Goal: Task Accomplishment & Management: Complete application form

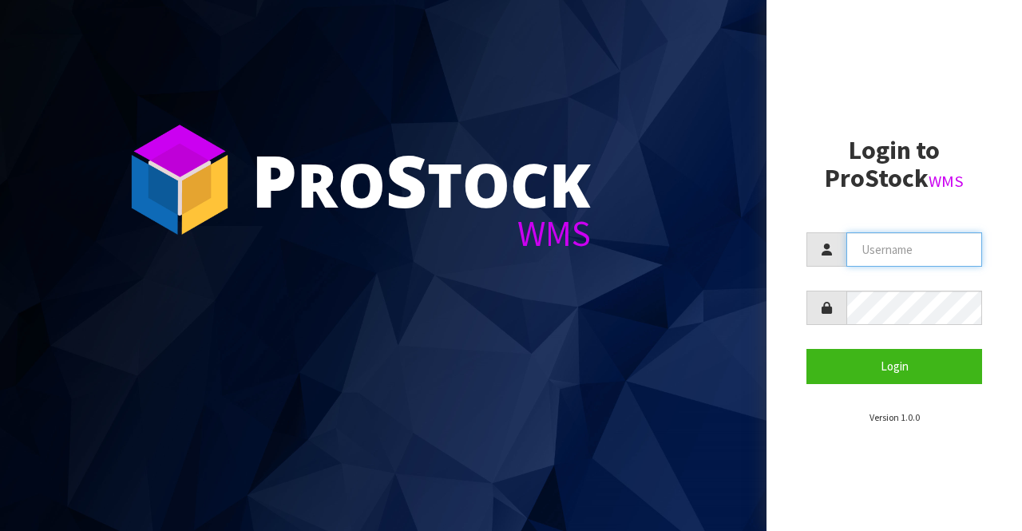
click at [854, 256] on input "text" at bounding box center [915, 249] width 136 height 34
type input "BIGGAME"
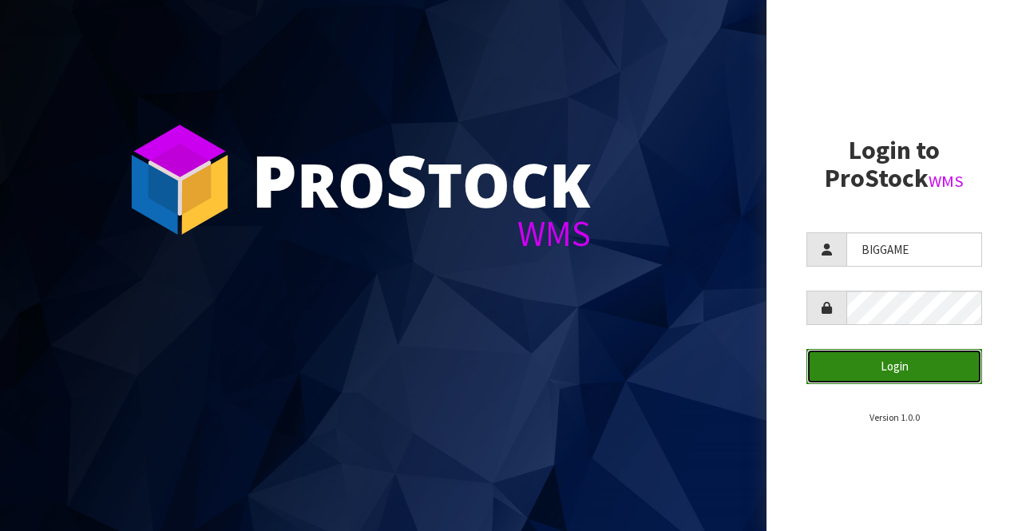
click at [878, 367] on button "Login" at bounding box center [895, 366] width 176 height 34
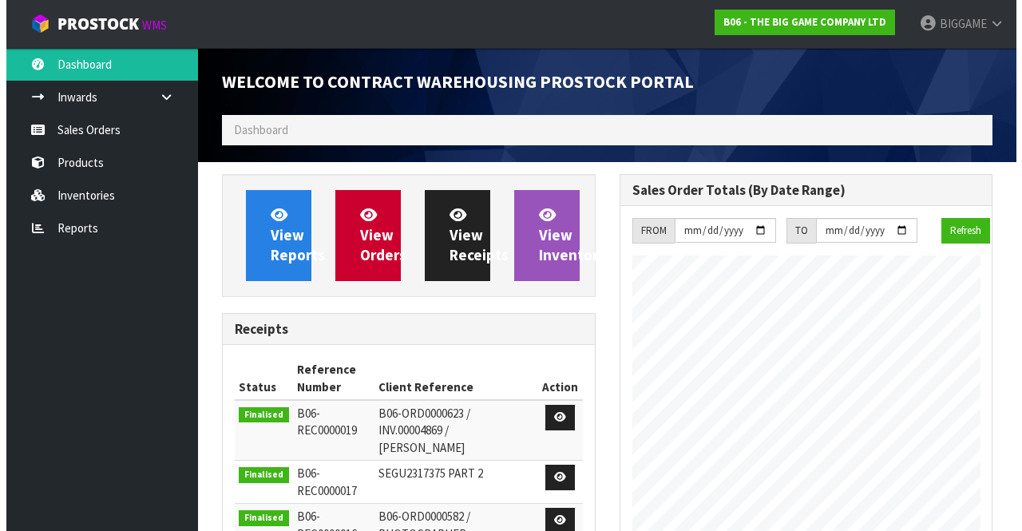
scroll to position [1014, 397]
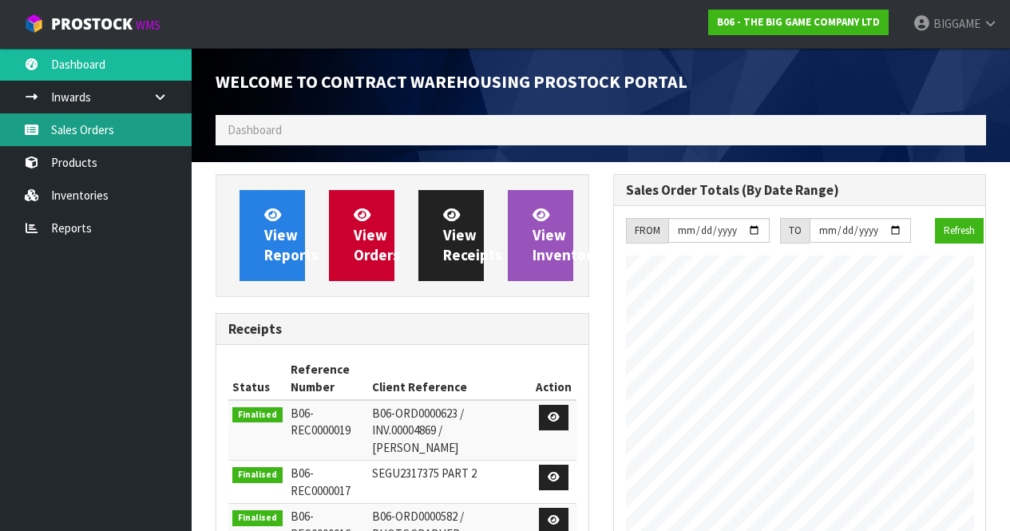
click at [105, 127] on link "Sales Orders" at bounding box center [96, 129] width 192 height 33
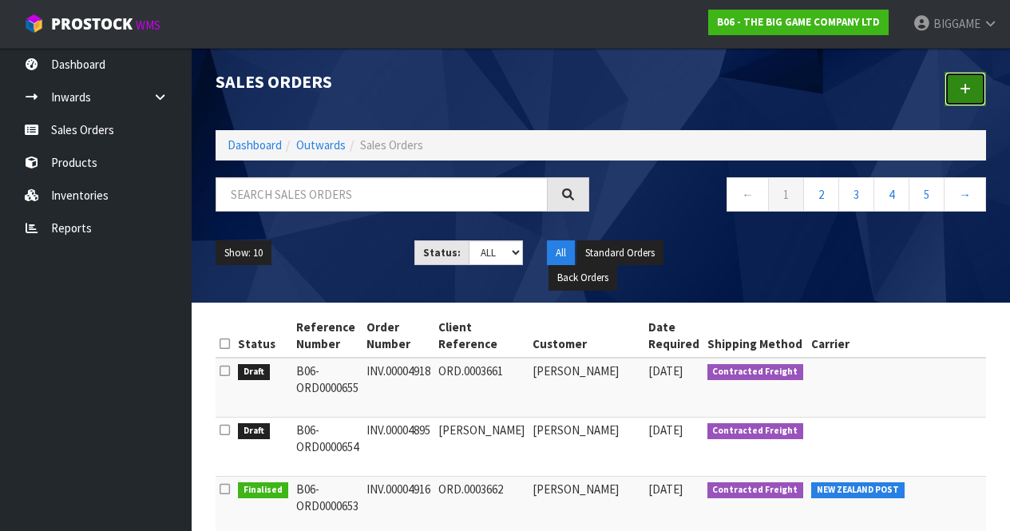
click at [961, 85] on icon at bounding box center [965, 89] width 11 height 12
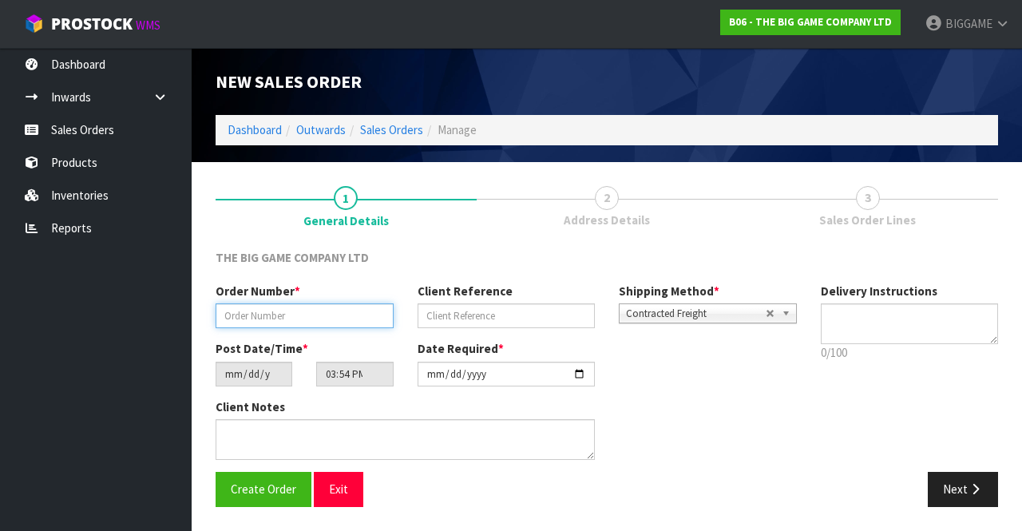
click at [343, 314] on input "text" at bounding box center [305, 316] width 178 height 25
type input "INV.0000"
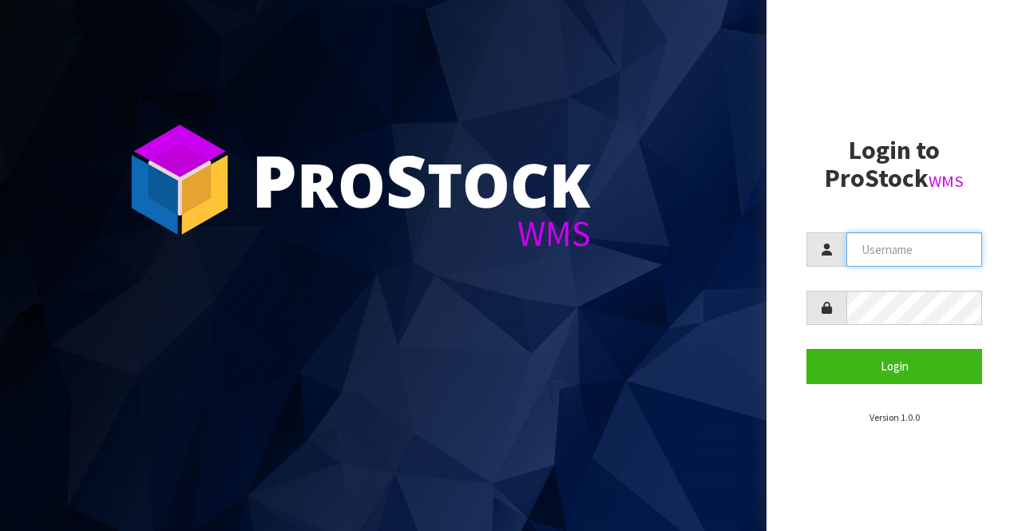
click at [880, 249] on input "text" at bounding box center [915, 249] width 136 height 34
type input "BIGGAME"
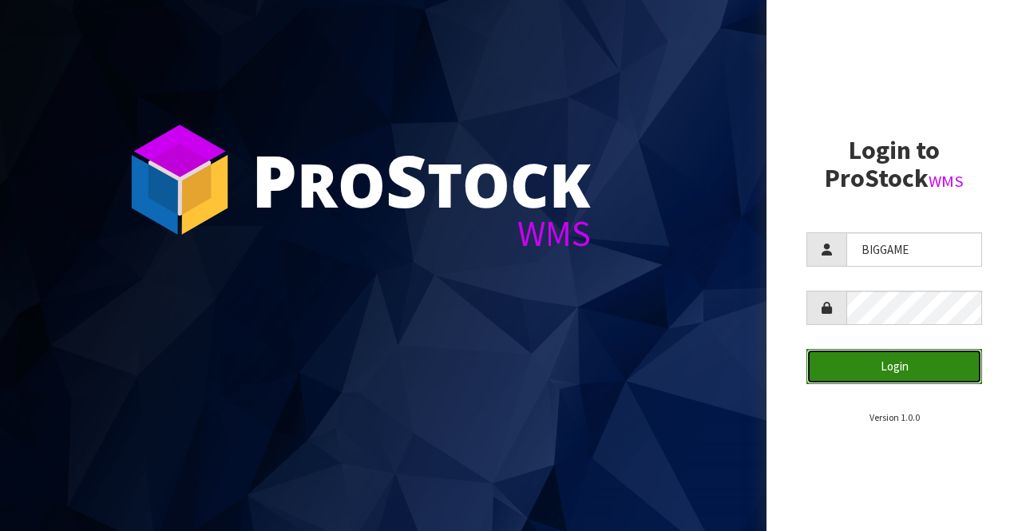
click at [855, 366] on button "Login" at bounding box center [895, 366] width 176 height 34
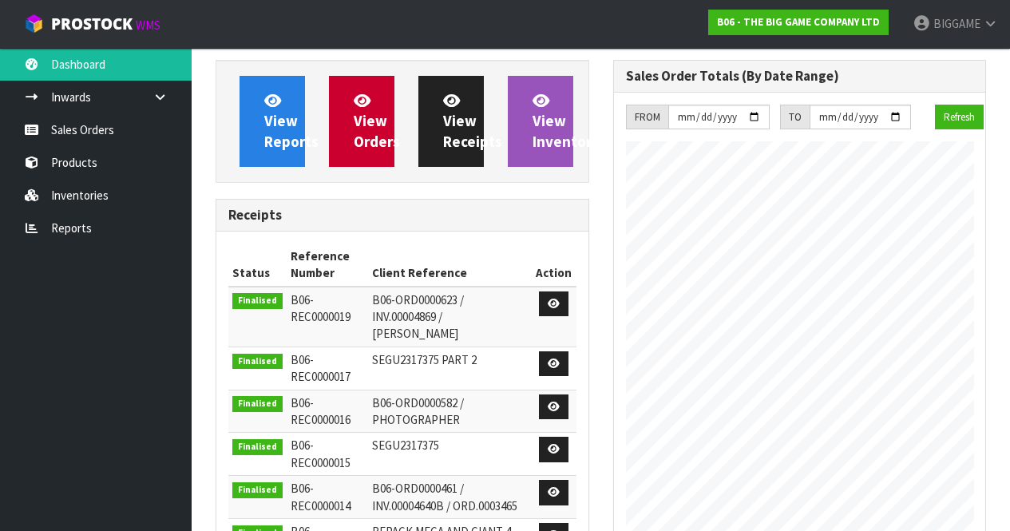
scroll to position [1014, 397]
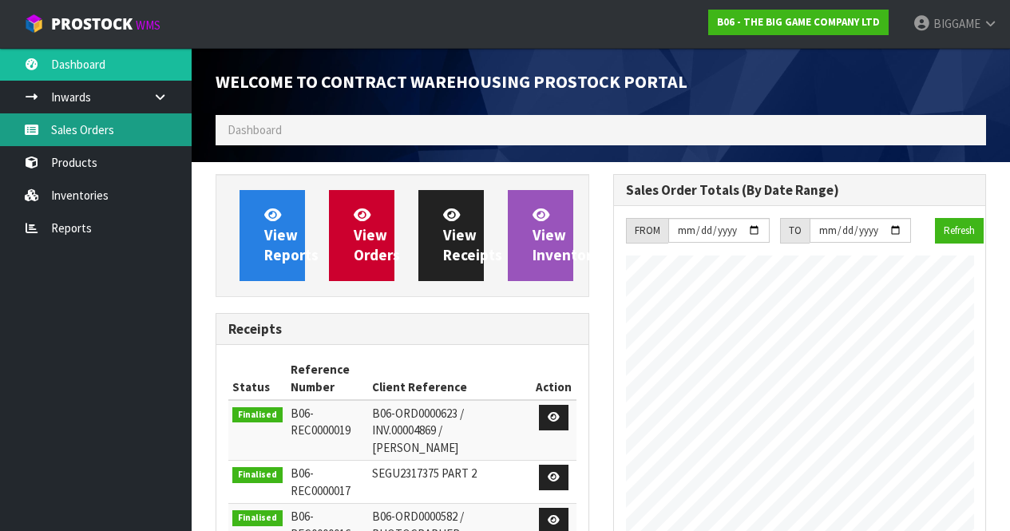
click at [131, 127] on link "Sales Orders" at bounding box center [96, 129] width 192 height 33
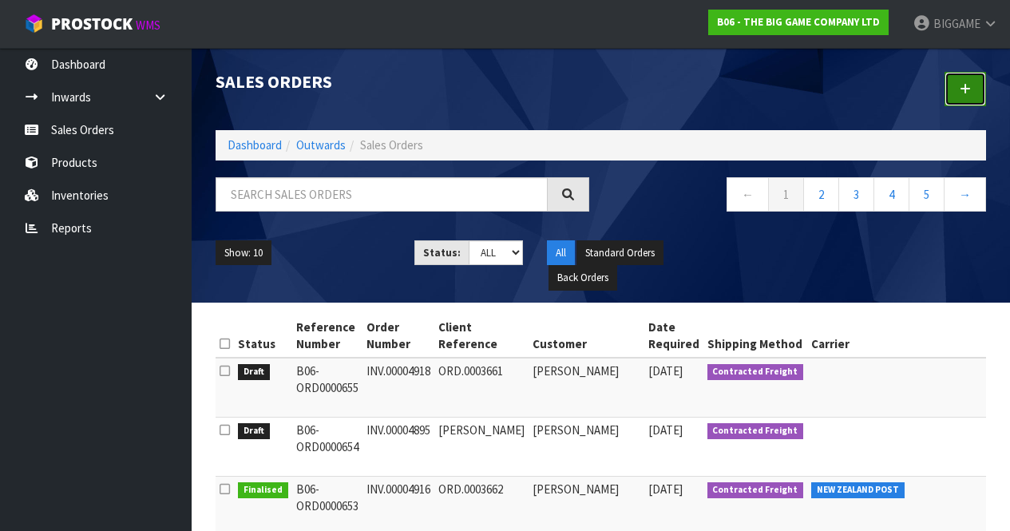
click at [970, 84] on icon at bounding box center [965, 89] width 11 height 12
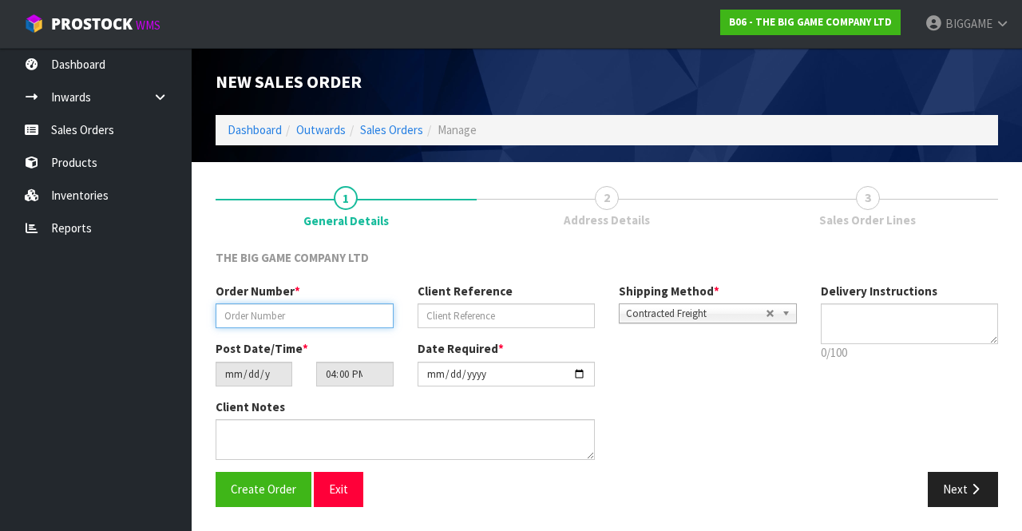
click at [341, 312] on input "text" at bounding box center [305, 316] width 178 height 25
type input "INV.00004922"
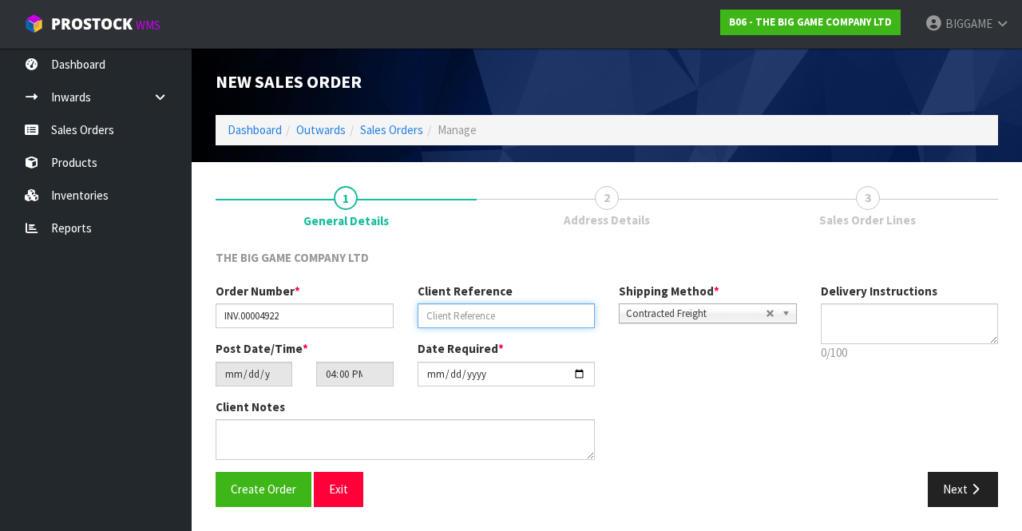
click at [430, 313] on input "text" at bounding box center [507, 316] width 178 height 25
type input "ORD.0003667"
click at [954, 482] on button "Next" at bounding box center [963, 489] width 70 height 34
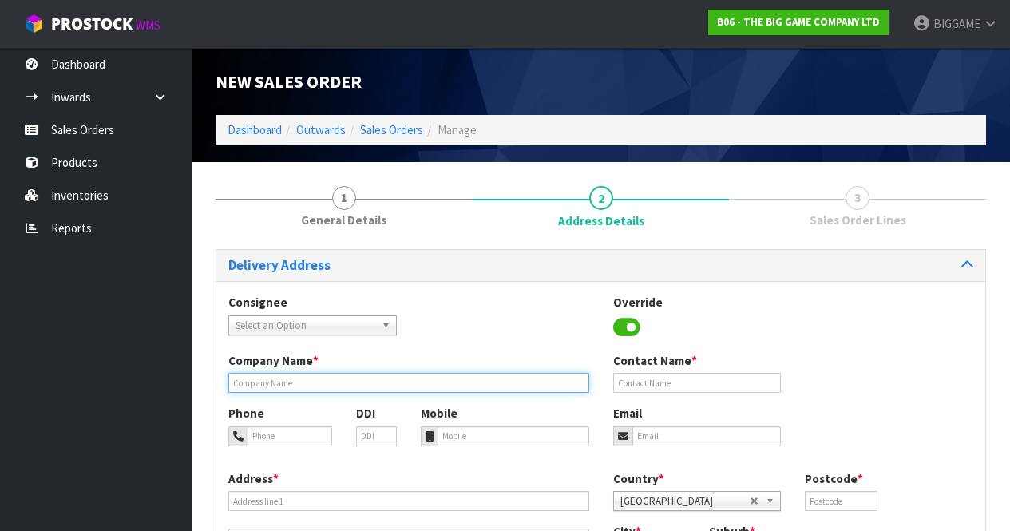
click at [371, 381] on input "text" at bounding box center [408, 383] width 361 height 20
type input "[GEOGRAPHIC_DATA]"
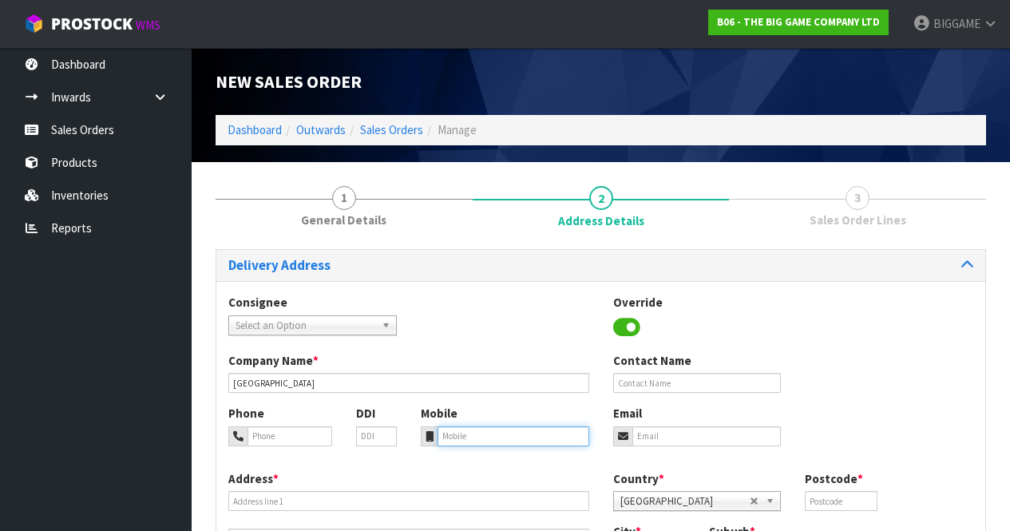
click at [462, 442] on input "tel" at bounding box center [514, 437] width 152 height 20
click at [308, 433] on input "tel" at bounding box center [290, 437] width 85 height 20
type input "094079749"
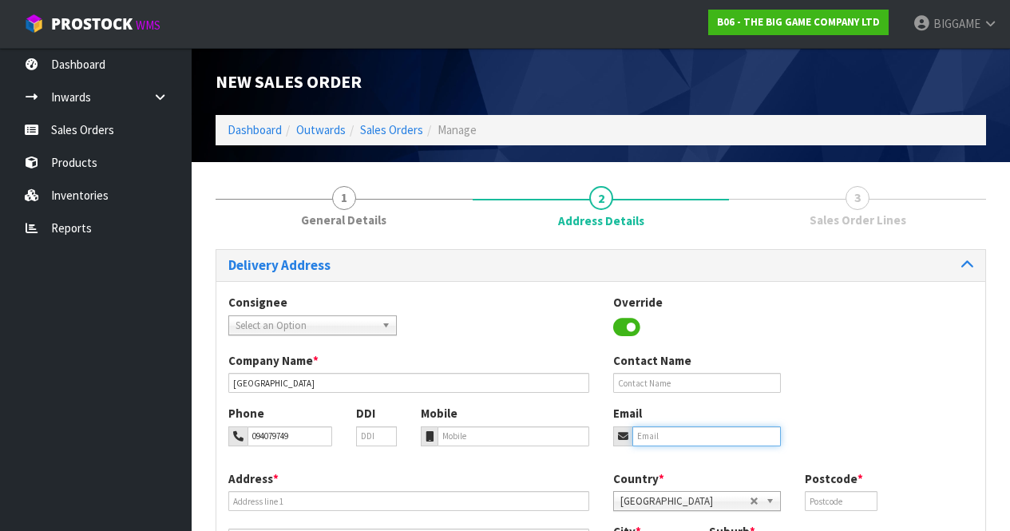
click at [643, 437] on input "email" at bounding box center [707, 437] width 149 height 20
type input "[EMAIL_ADDRESS][DOMAIN_NAME]"
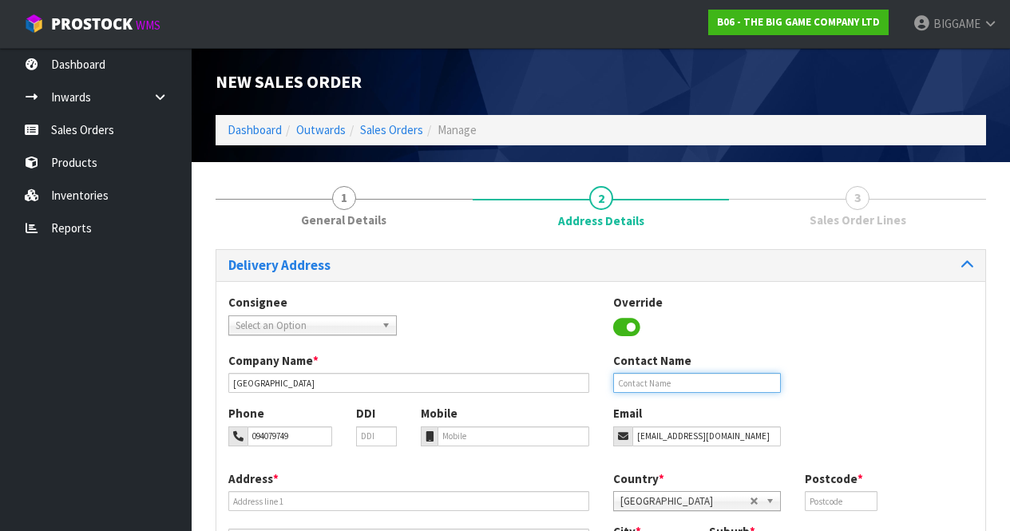
click at [674, 383] on input "text" at bounding box center [697, 383] width 169 height 20
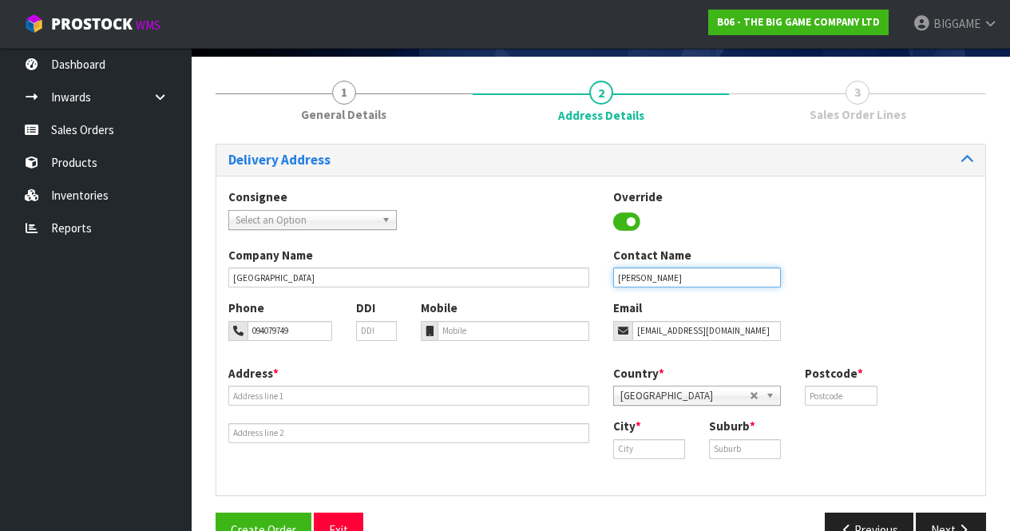
scroll to position [109, 0]
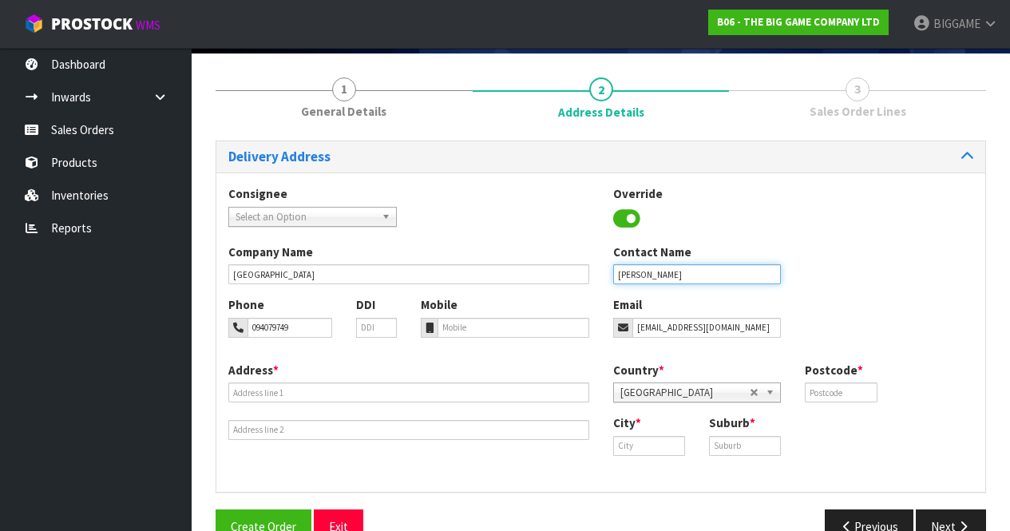
type input "[PERSON_NAME]"
click at [856, 390] on input "text" at bounding box center [841, 393] width 72 height 20
type input "0294"
click at [662, 443] on input "text" at bounding box center [649, 446] width 72 height 20
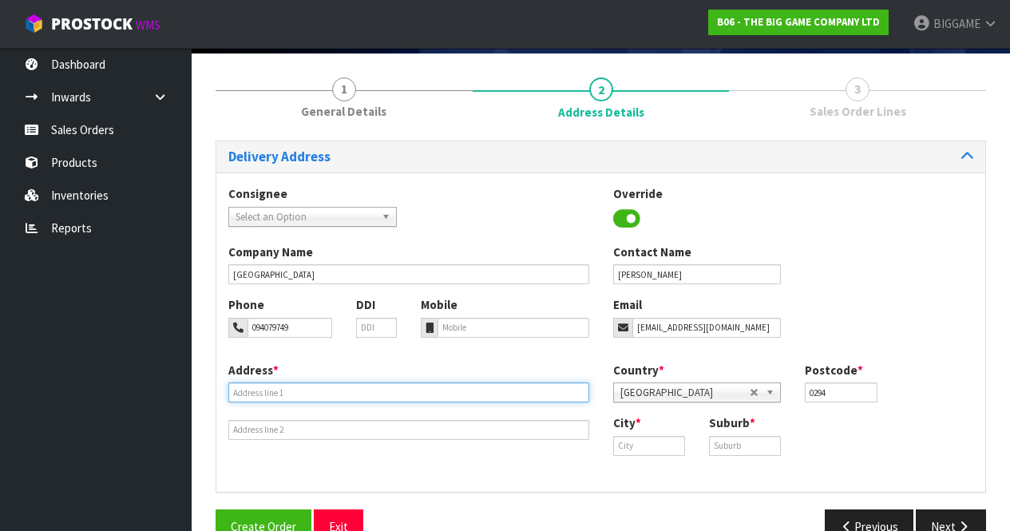
click at [376, 391] on input "text" at bounding box center [408, 393] width 361 height 20
type input "[STREET_ADDRESS]"
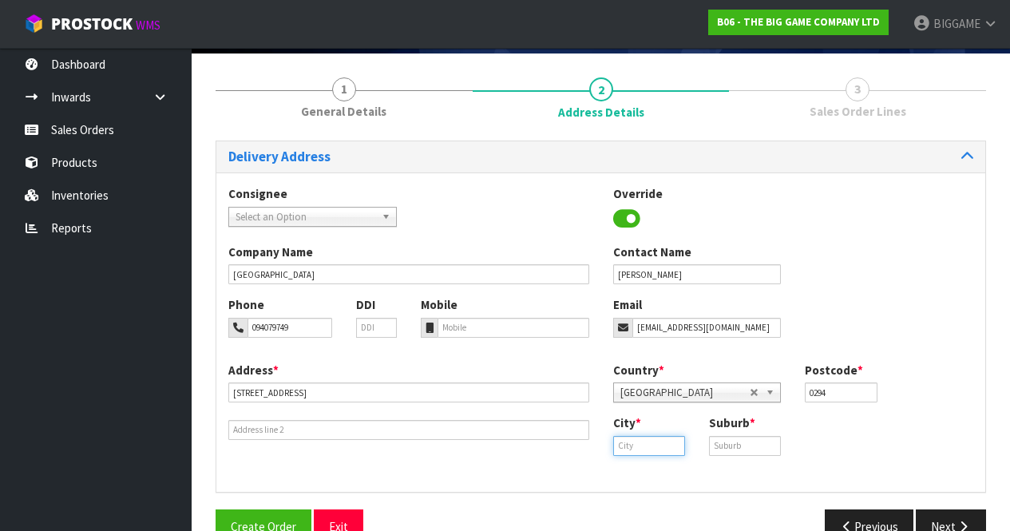
click at [643, 444] on input "text" at bounding box center [649, 446] width 72 height 20
type input "Kerikeri"
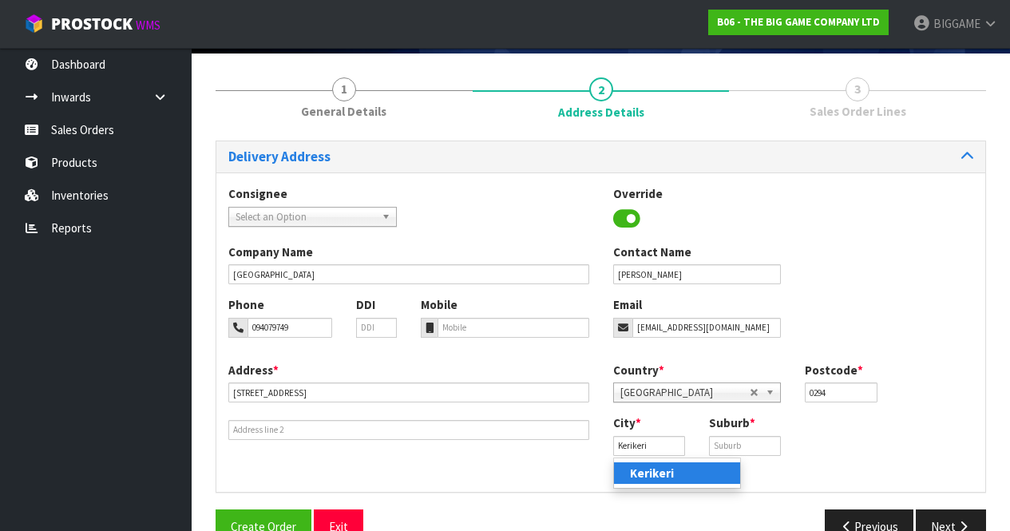
click at [661, 468] on strong "Kerikeri" at bounding box center [652, 473] width 44 height 15
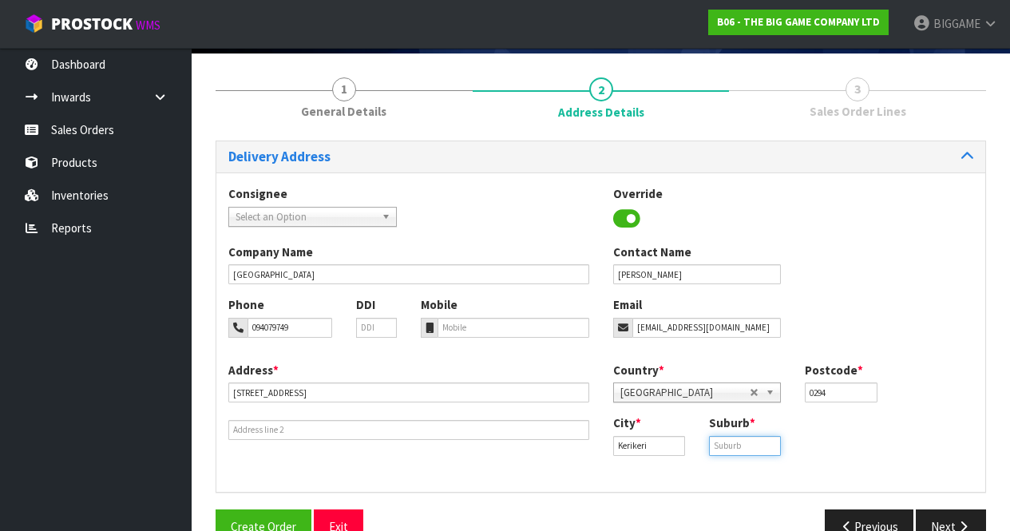
click at [734, 443] on input "text" at bounding box center [745, 446] width 72 height 20
type input "0"
click at [666, 443] on input "Kerikeri" at bounding box center [649, 446] width 72 height 20
click at [745, 443] on input "text" at bounding box center [745, 446] width 72 height 20
click at [649, 470] on div "Address * [STREET_ADDRESS] Country * [GEOGRAPHIC_DATA] [GEOGRAPHIC_DATA] [GEOGR…" at bounding box center [600, 421] width 769 height 118
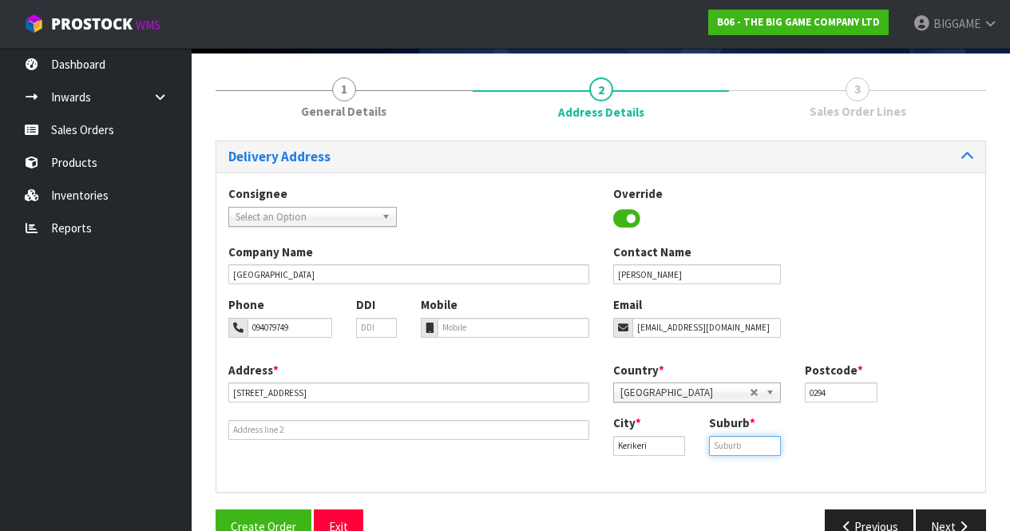
click at [736, 440] on input "text" at bounding box center [745, 446] width 72 height 20
type input "KERIKERI"
click at [659, 443] on input "Kerikeri" at bounding box center [649, 446] width 72 height 20
type input "K"
type input "T"
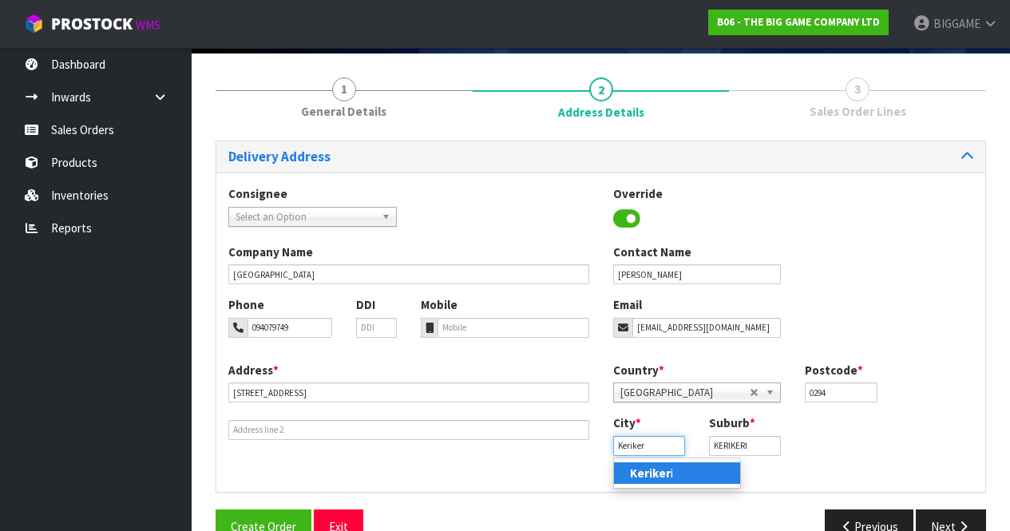
type input "Kerikeri"
click at [677, 467] on link "Kerikeri" at bounding box center [677, 474] width 126 height 22
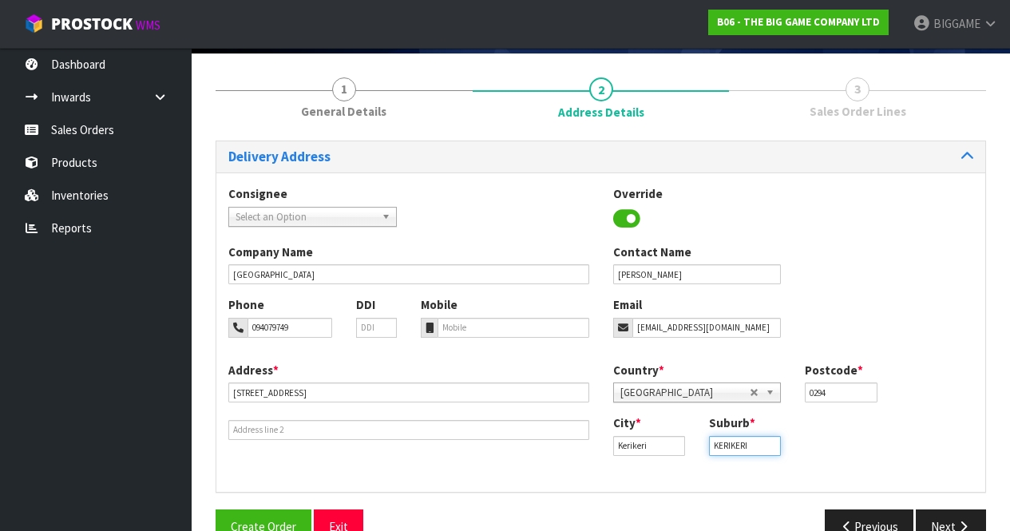
drag, startPoint x: 756, startPoint y: 445, endPoint x: 701, endPoint y: 443, distance: 54.4
click at [701, 443] on div "Suburb * KERIKERI" at bounding box center [745, 435] width 96 height 41
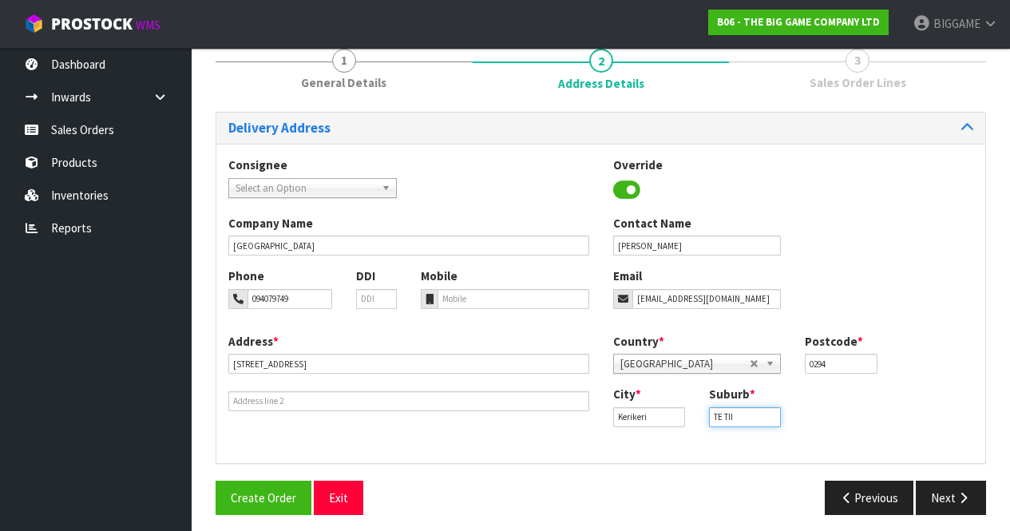
scroll to position [145, 0]
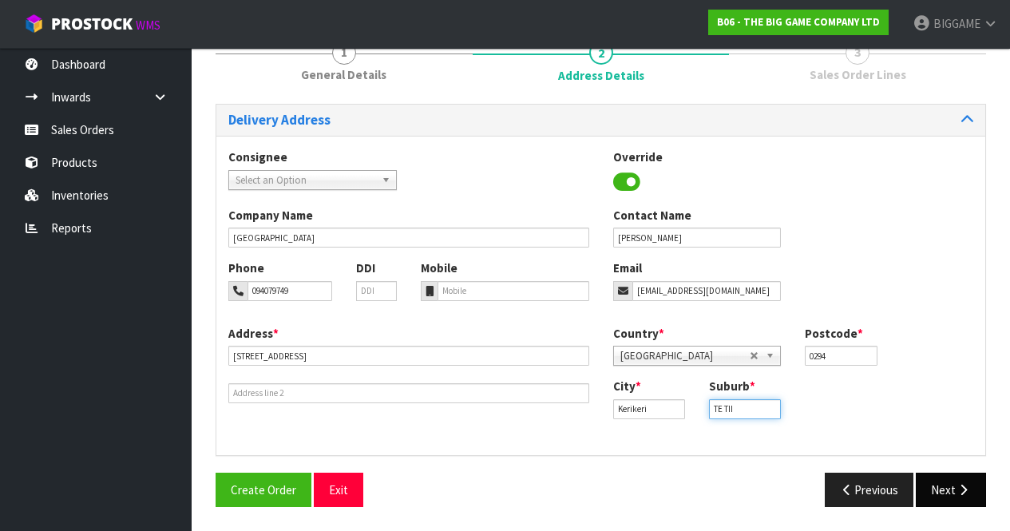
type input "TE TII"
click at [954, 483] on button "Next" at bounding box center [951, 490] width 70 height 34
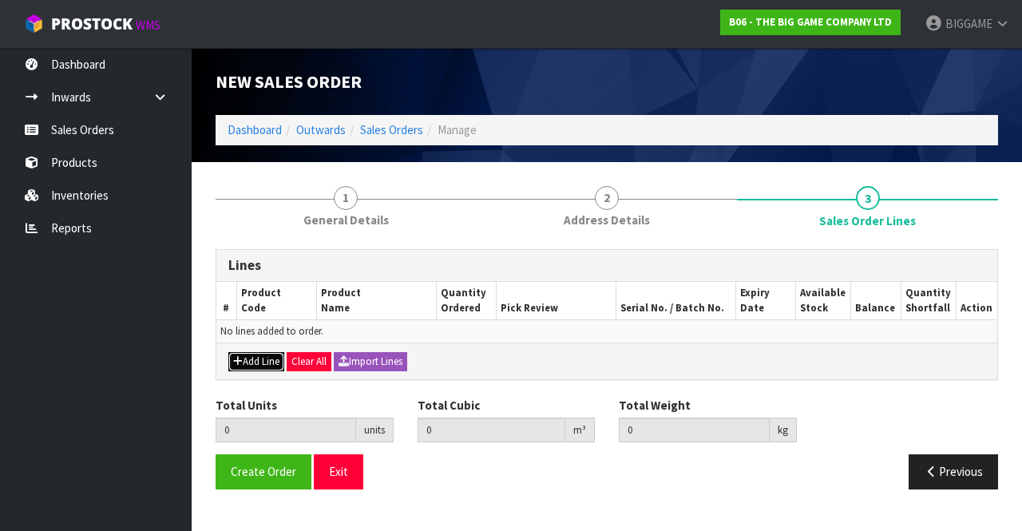
click at [264, 357] on button "Add Line" at bounding box center [256, 361] width 56 height 19
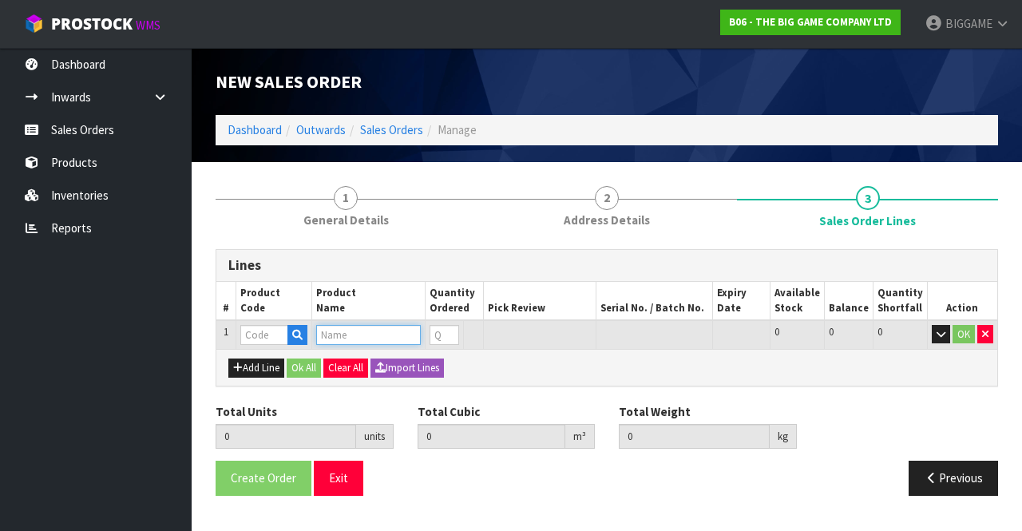
click at [342, 332] on input "text" at bounding box center [368, 335] width 105 height 20
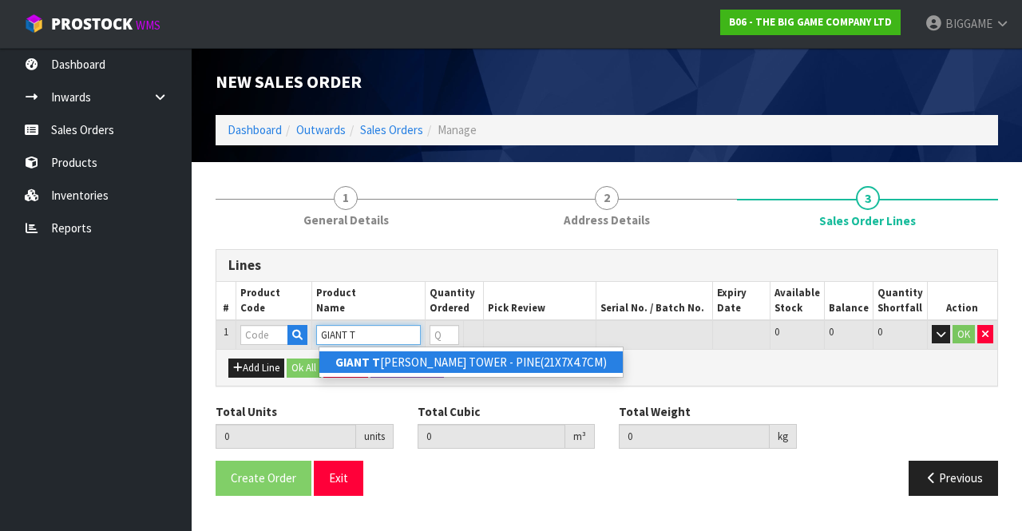
type input "GIANT T"
click at [399, 358] on link "GIANT T [PERSON_NAME] TOWER - PINE(21X7X4.7CM)" at bounding box center [472, 362] width 304 height 22
type input "GIANT TUMBLE TOWER - PINE(21X7X4.7CM)"
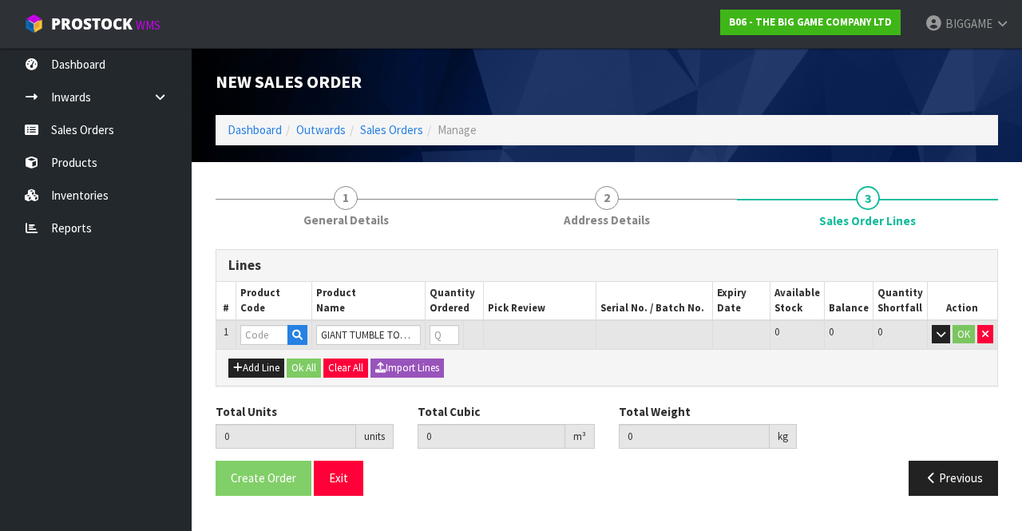
type input "0.000000"
type input "0.000"
type input "BS23102"
type input "0"
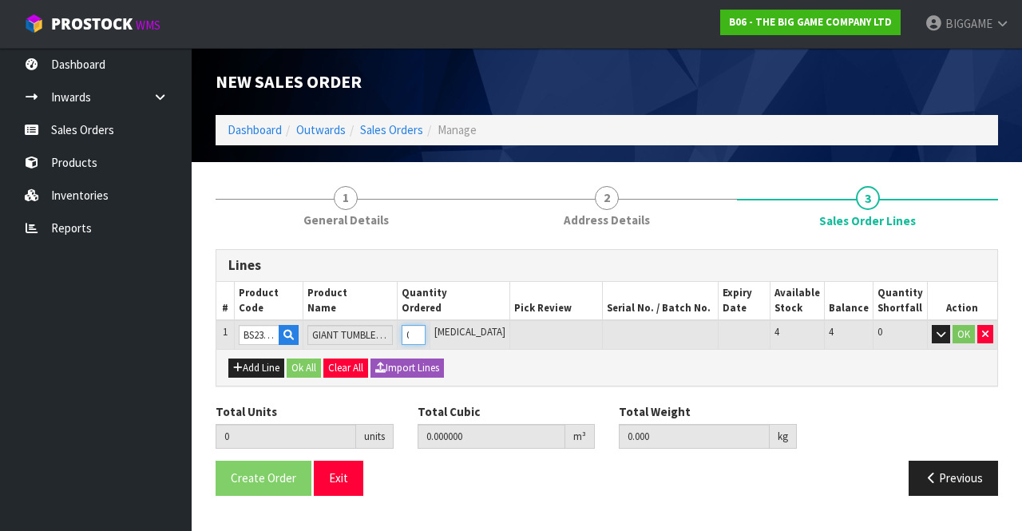
click at [425, 328] on input "0" at bounding box center [413, 335] width 23 height 20
click at [271, 367] on button "Add Line" at bounding box center [256, 368] width 56 height 19
type input "0"
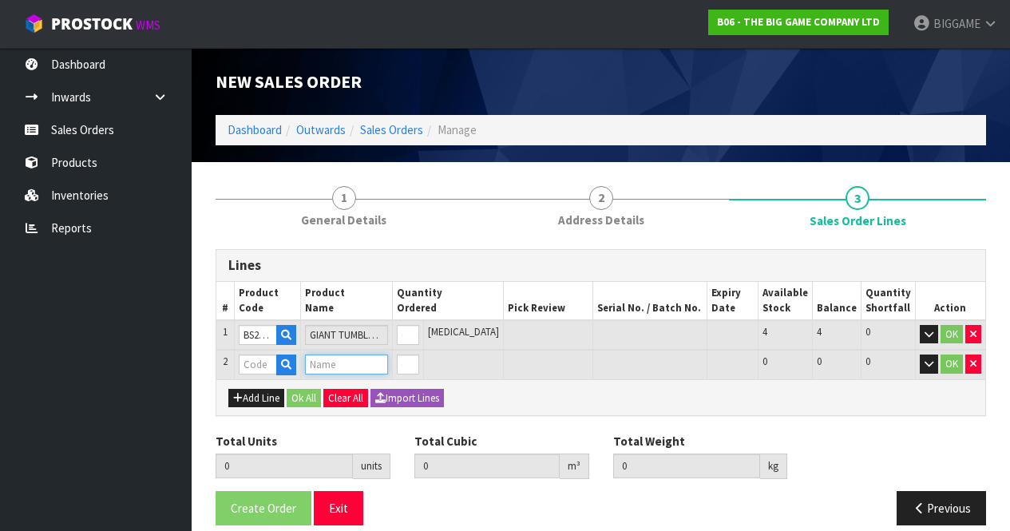
click at [324, 359] on input "text" at bounding box center [346, 365] width 83 height 20
type input "GIANT SNAKES"
click at [510, 383] on div "Add Line Ok All Clear All Import Lines" at bounding box center [600, 397] width 769 height 36
click at [388, 368] on input "text" at bounding box center [346, 365] width 83 height 20
type input "SNAK"
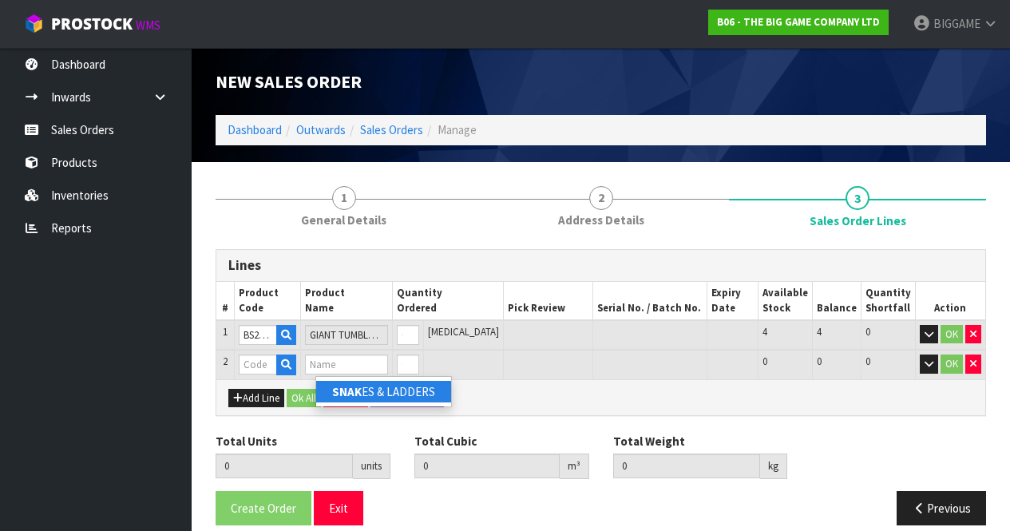
click at [421, 387] on link "SNAK ES & LADDERS" at bounding box center [383, 392] width 135 height 22
type input "SNAKES & LADDERS"
type input "0.000000"
type input "0.000"
type input "BG507"
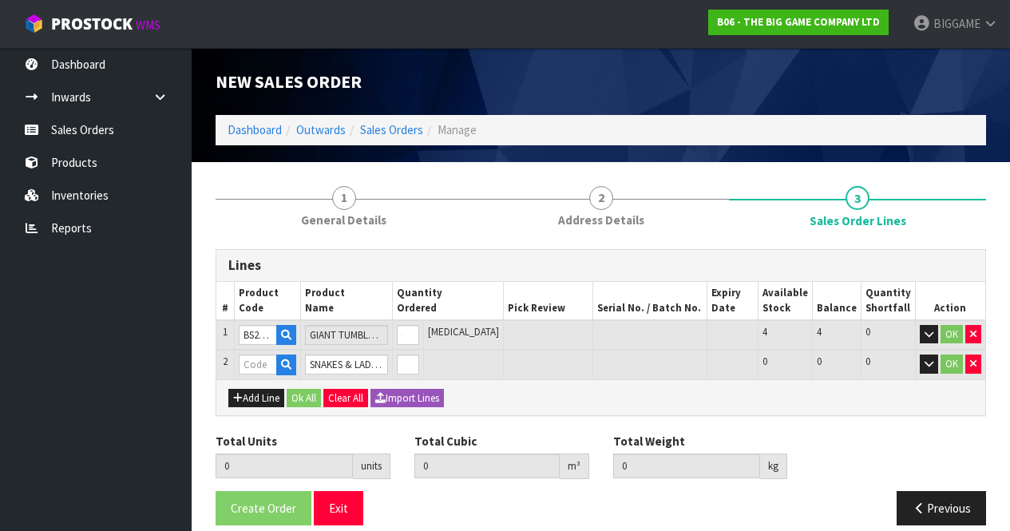
type input "0"
click at [262, 394] on button "Add Line" at bounding box center [256, 398] width 56 height 19
type input "0"
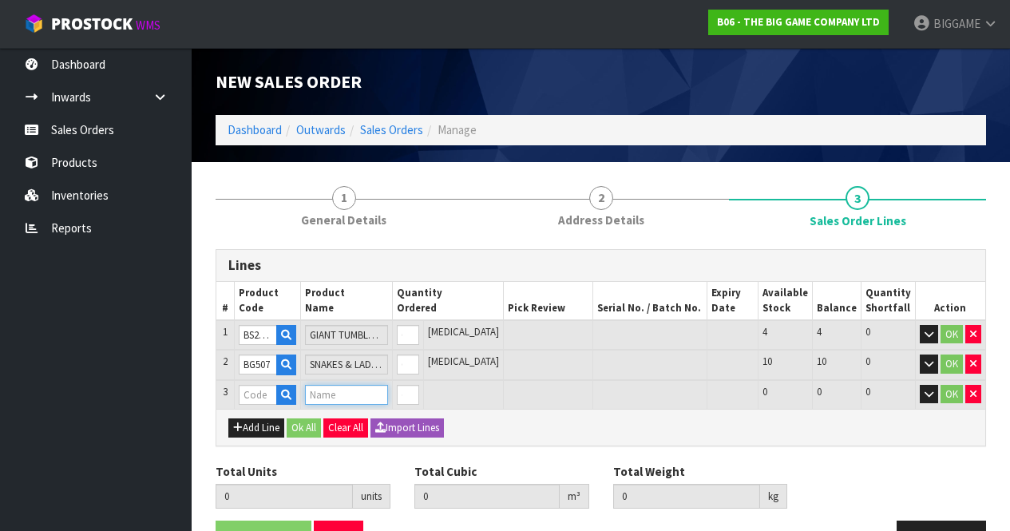
click at [333, 390] on input "text" at bounding box center [346, 395] width 83 height 20
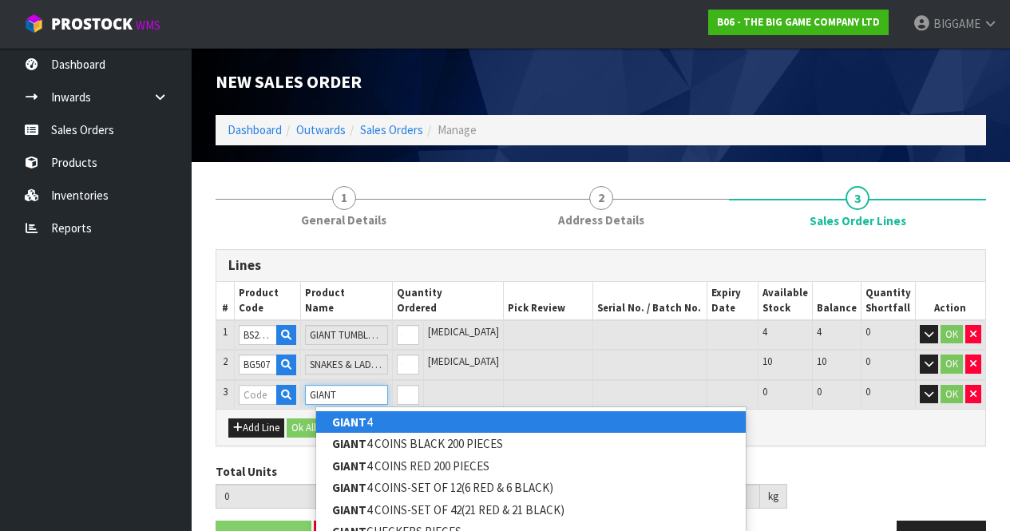
type input "GIANT"
click at [350, 419] on strong "GIANT" at bounding box center [349, 422] width 34 height 15
type input "GIANT 4"
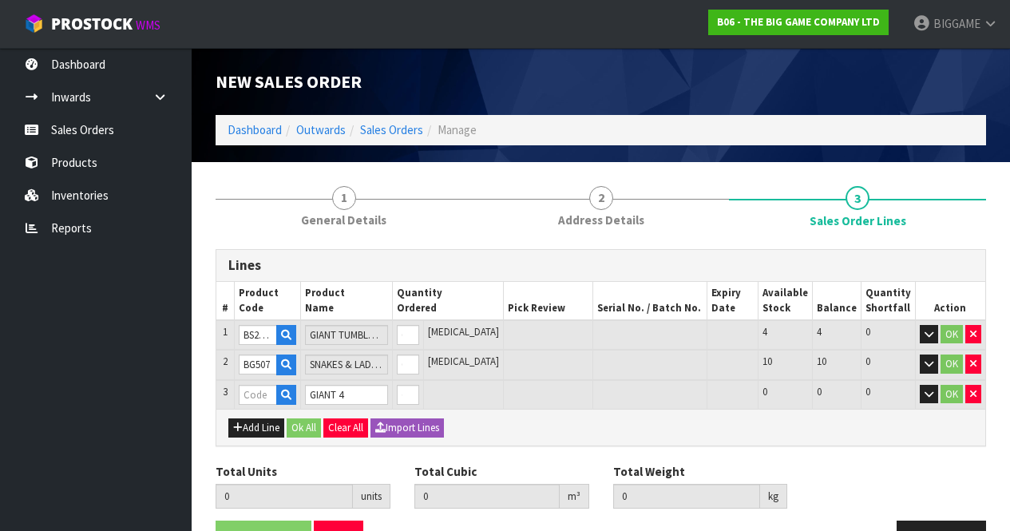
type input "0.000000"
type input "0.000"
type input "BS30101"
type input "0"
type input "1"
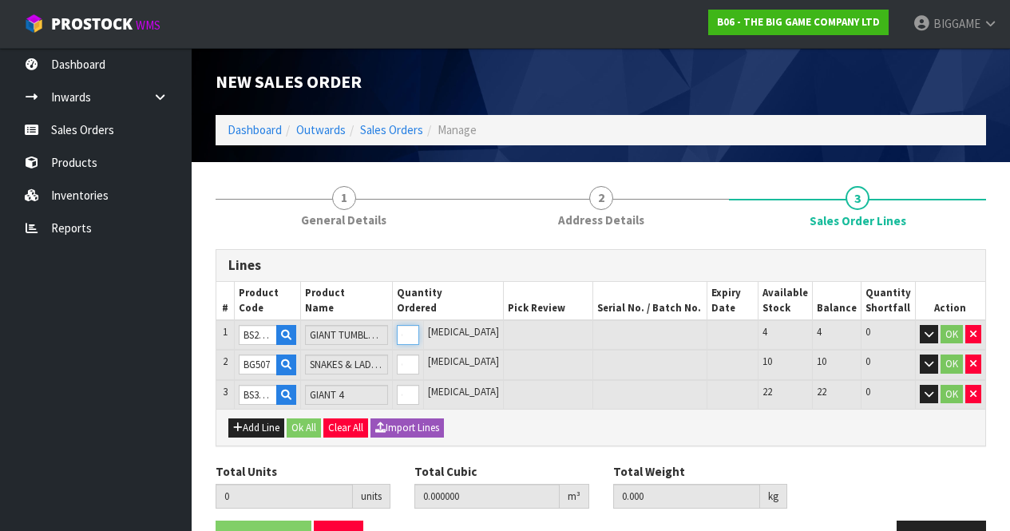
type input "0.05724"
type input "17.05"
type input "1"
click at [419, 330] on input "1" at bounding box center [408, 335] width 22 height 20
type input "2"
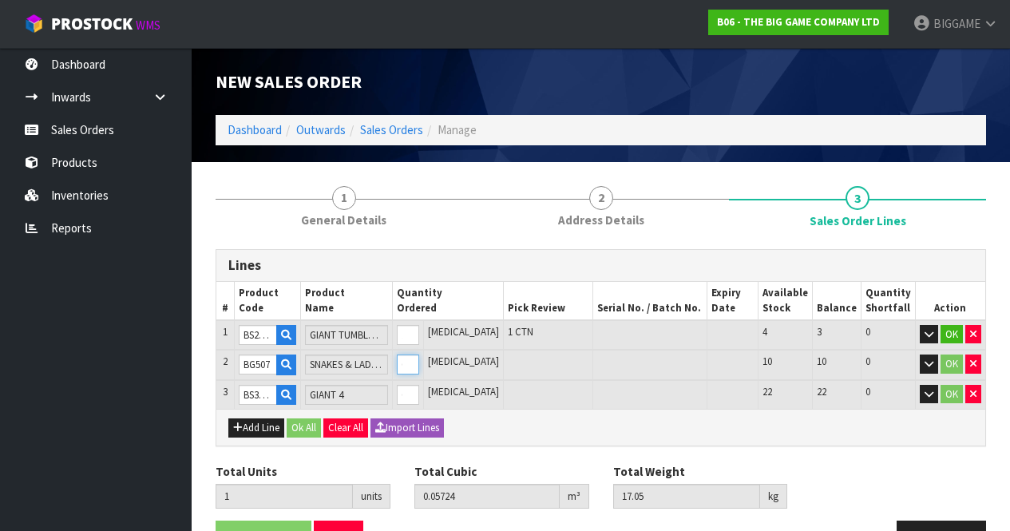
type input "0.065592"
type input "20.4"
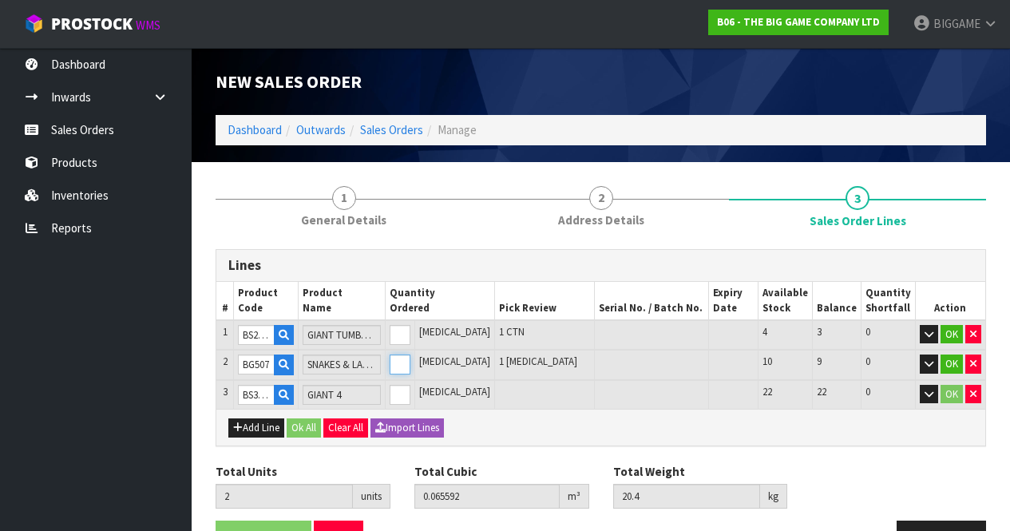
type input "1"
click at [411, 359] on input "1" at bounding box center [400, 365] width 21 height 20
type input "3"
type input "0.126136"
type input "28.4"
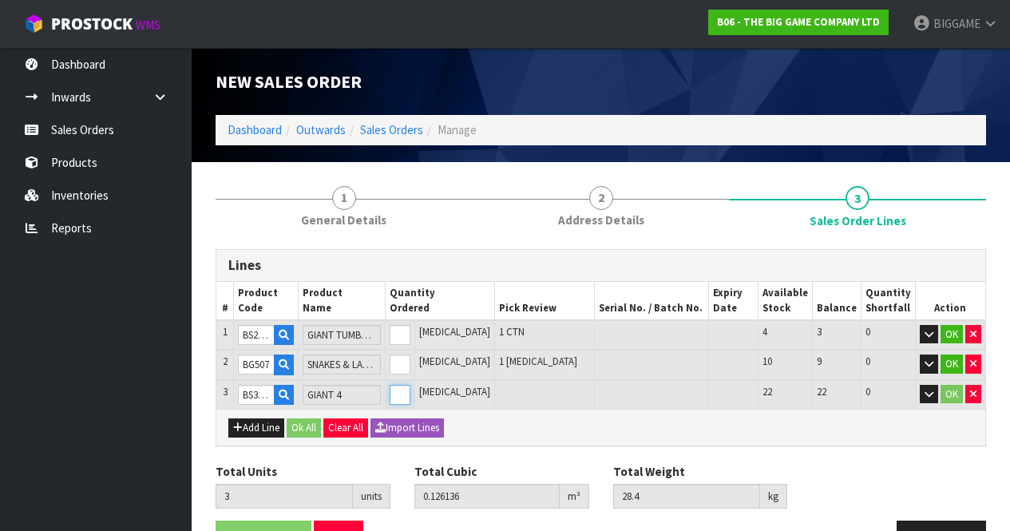
type input "1"
click at [411, 388] on input "1" at bounding box center [400, 395] width 21 height 20
click at [952, 327] on button "OK" at bounding box center [952, 334] width 22 height 19
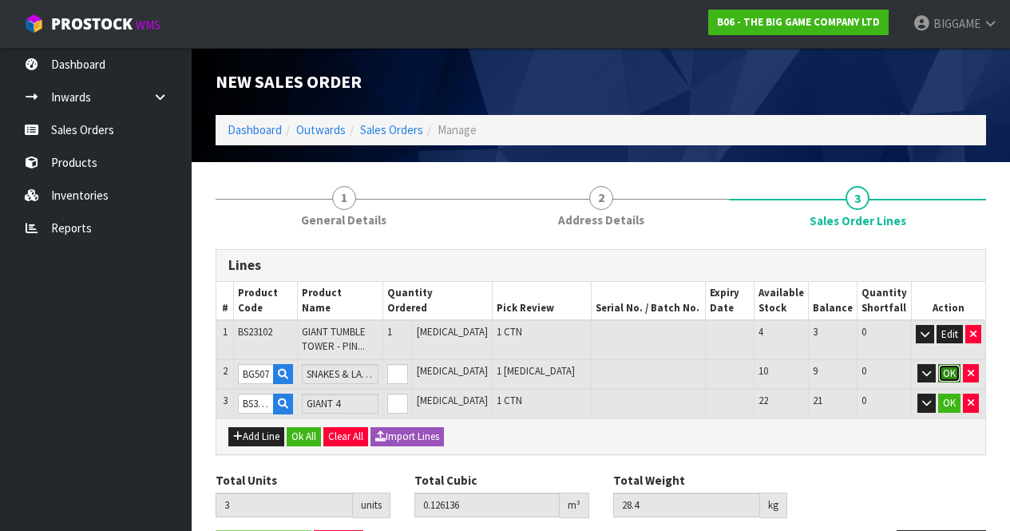
click at [947, 369] on button "OK" at bounding box center [950, 373] width 22 height 19
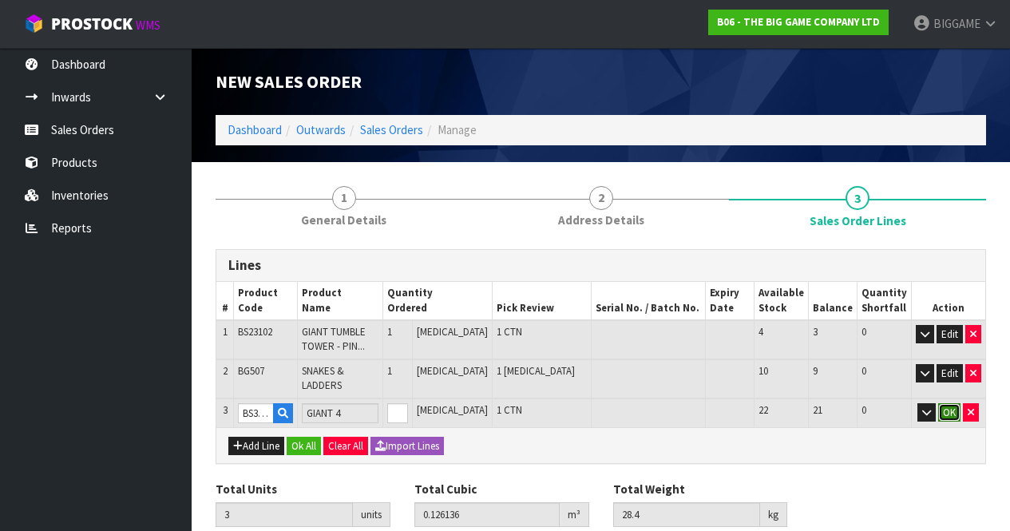
click at [948, 403] on button "OK" at bounding box center [950, 412] width 22 height 19
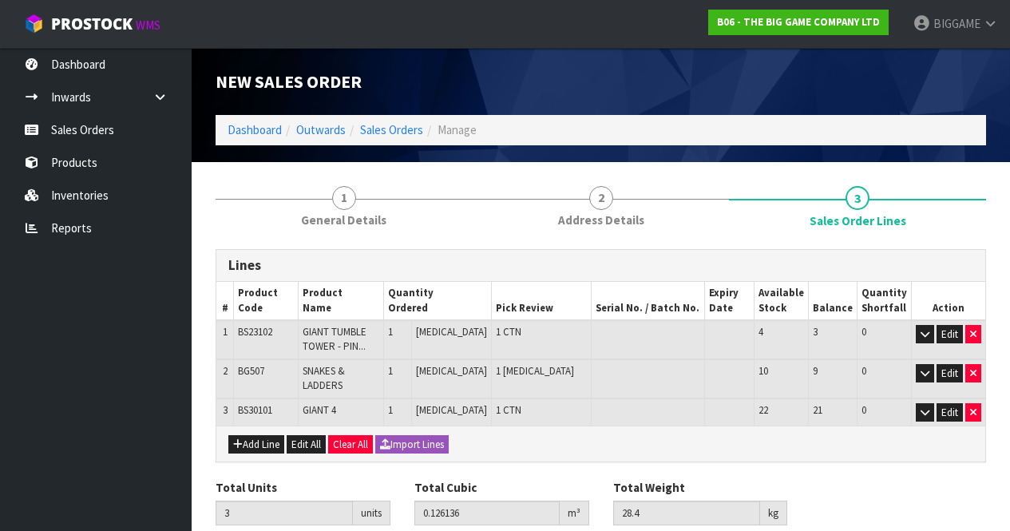
scroll to position [54, 0]
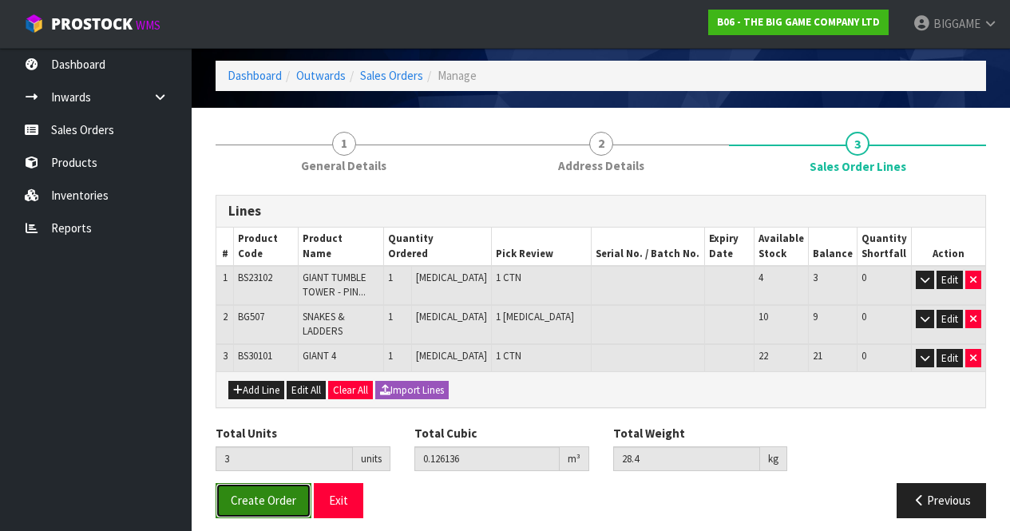
click at [272, 493] on span "Create Order" at bounding box center [264, 500] width 66 height 15
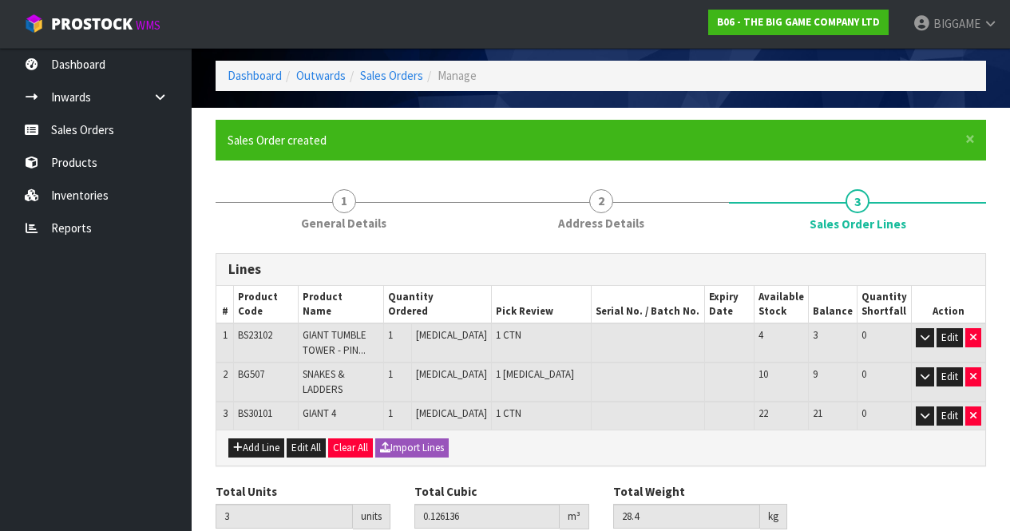
scroll to position [0, 0]
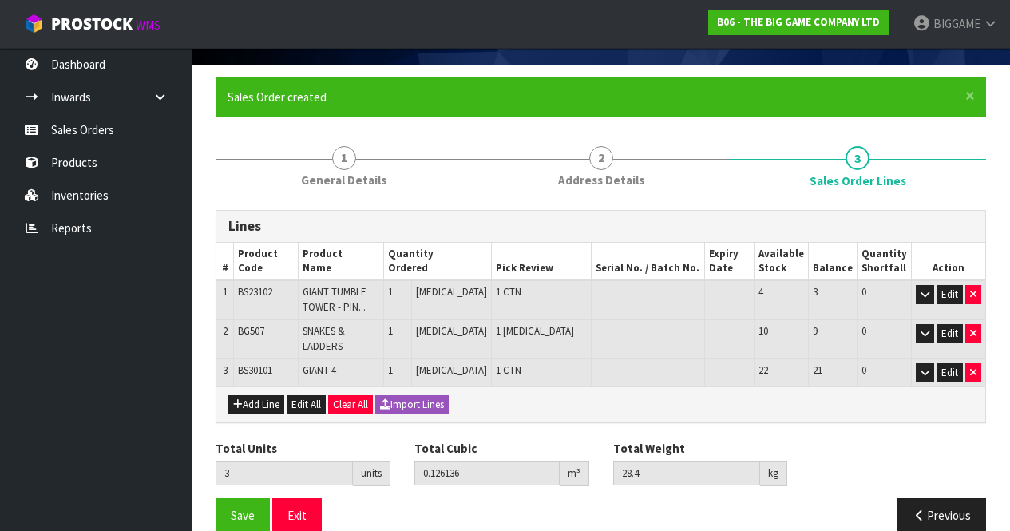
scroll to position [112, 0]
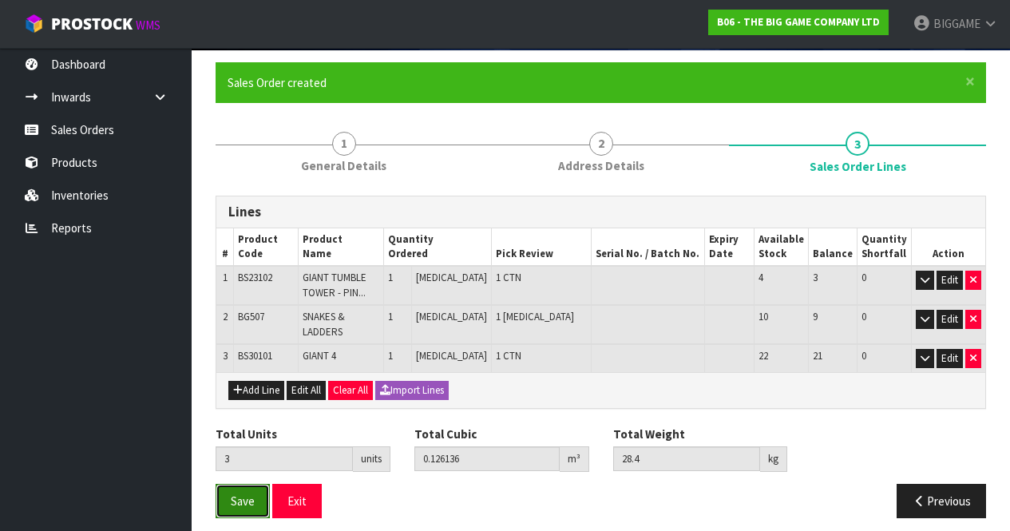
click at [247, 494] on span "Save" at bounding box center [243, 501] width 24 height 15
click at [258, 491] on button "Save" at bounding box center [243, 501] width 54 height 34
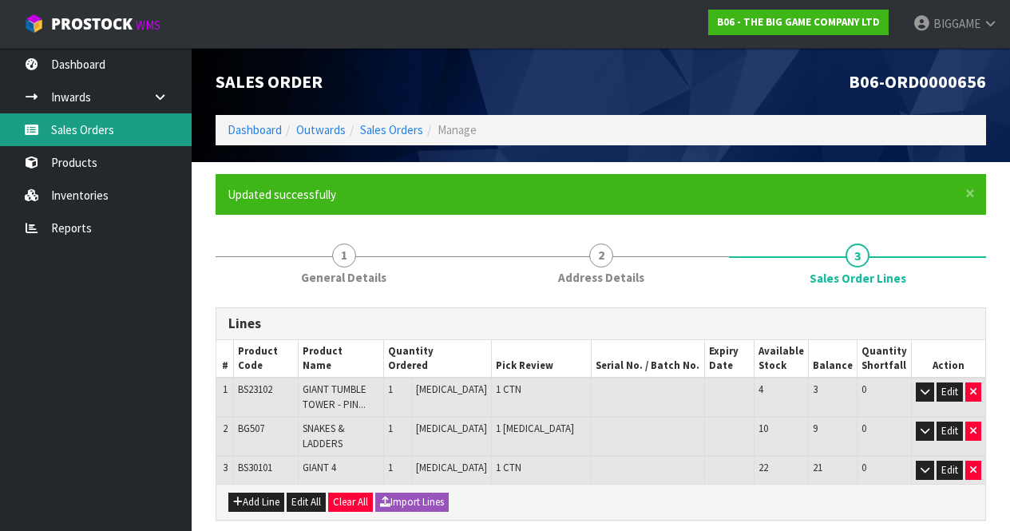
click at [104, 126] on link "Sales Orders" at bounding box center [96, 129] width 192 height 33
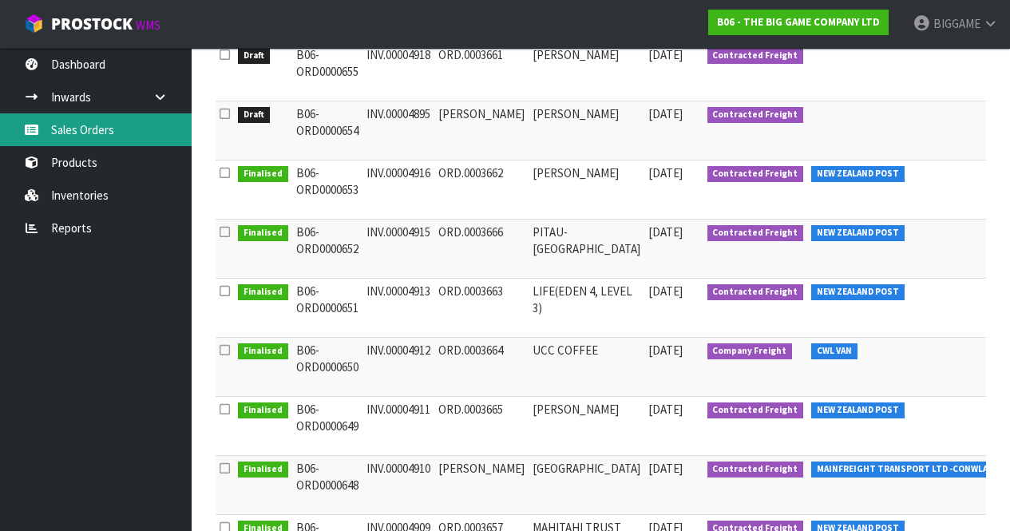
scroll to position [385, 0]
